Goal: Navigation & Orientation: Find specific page/section

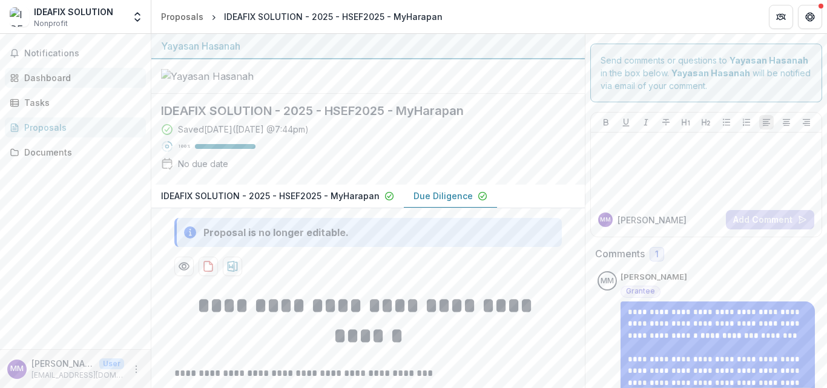
click at [53, 84] on div "Dashboard" at bounding box center [80, 77] width 112 height 13
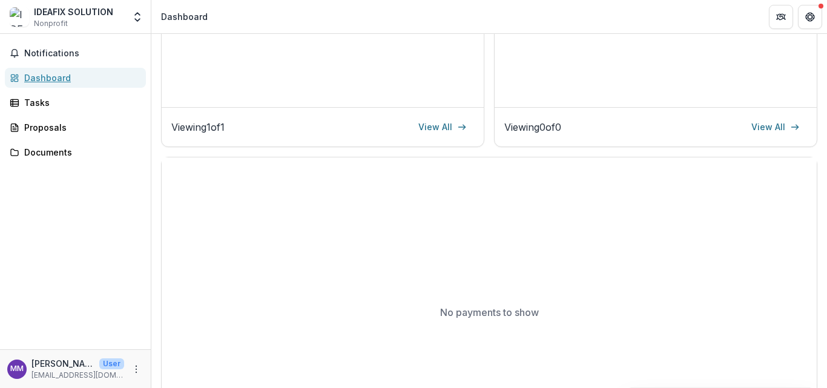
scroll to position [121, 0]
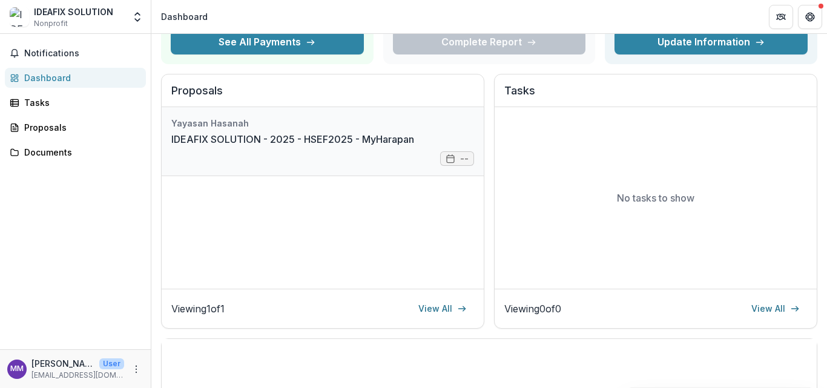
click at [414, 147] on link "IDEAFIX SOLUTION - 2025 - HSEF2025 - MyHarapan" at bounding box center [292, 139] width 243 height 15
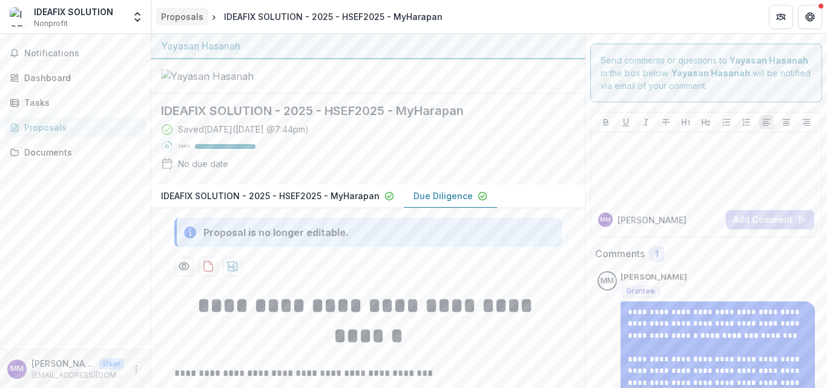
click at [191, 18] on div "Proposals" at bounding box center [182, 16] width 42 height 13
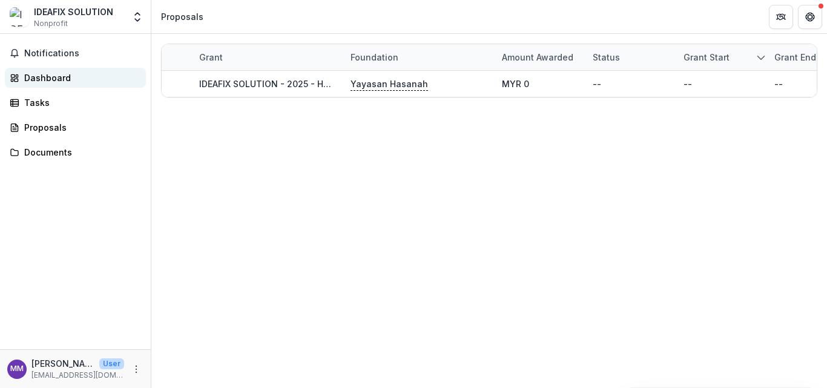
click at [30, 84] on div "Dashboard" at bounding box center [80, 77] width 112 height 13
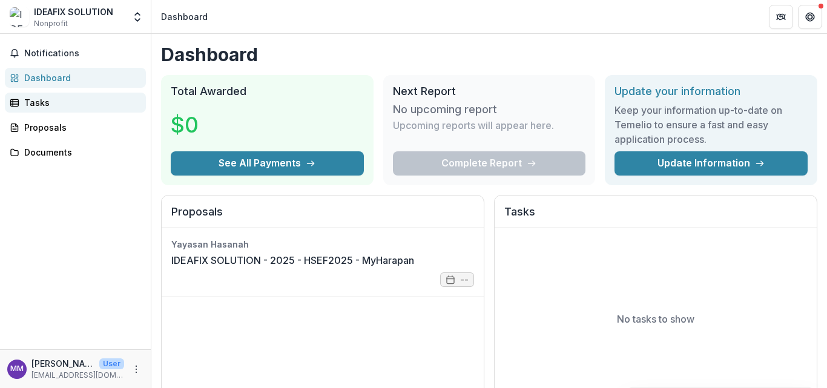
click at [35, 109] on div "Tasks" at bounding box center [80, 102] width 112 height 13
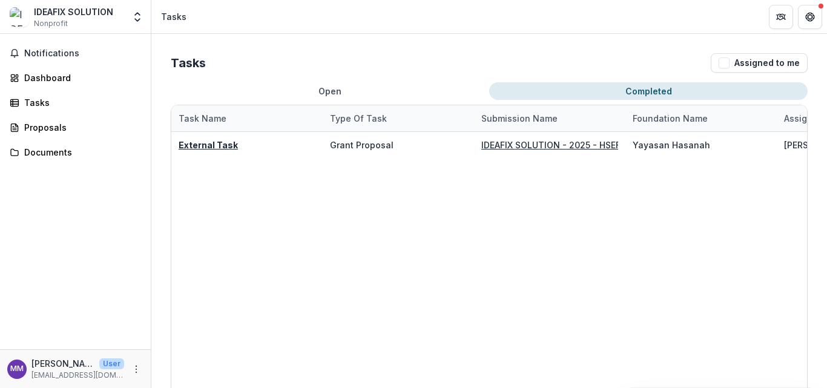
click at [662, 100] on button "Completed" at bounding box center [648, 91] width 318 height 18
click at [63, 134] on div "Proposals" at bounding box center [80, 127] width 112 height 13
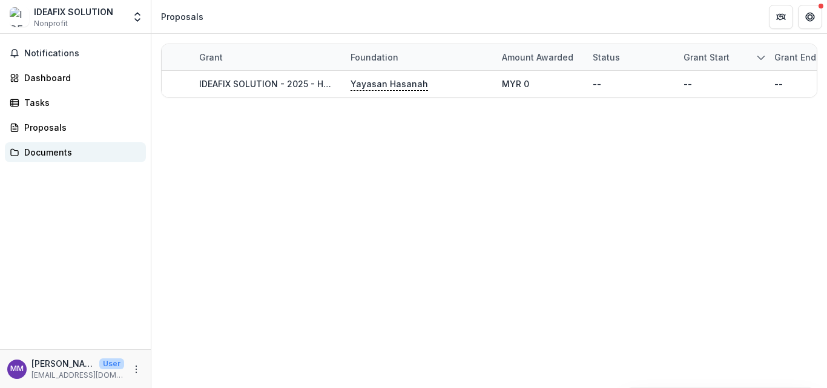
click at [58, 159] on div "Documents" at bounding box center [80, 152] width 112 height 13
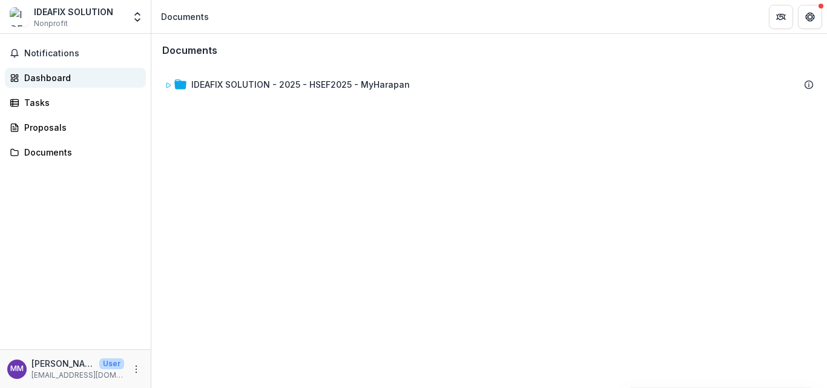
click at [62, 84] on div "Dashboard" at bounding box center [80, 77] width 112 height 13
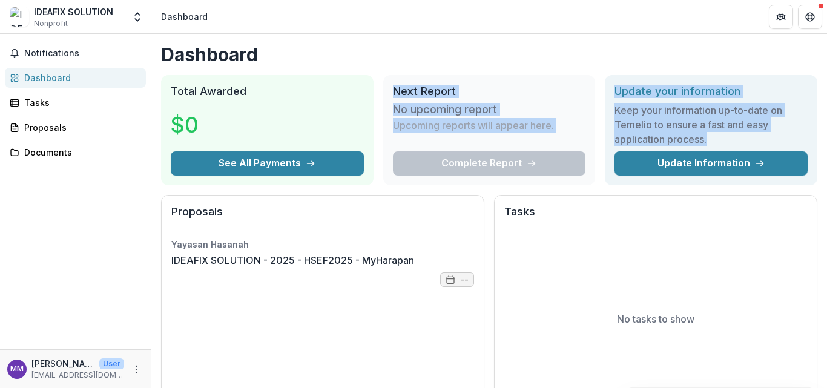
drag, startPoint x: 399, startPoint y: 102, endPoint x: 699, endPoint y: 183, distance: 310.9
click at [699, 183] on div "Total Awarded $0 See All Payments Next Report No upcoming report Upcoming repor…" at bounding box center [489, 130] width 656 height 110
click at [680, 147] on h3 "Keep your information up-to-date on Temelio to ensure a fast and easy applicati…" at bounding box center [711, 125] width 193 height 44
